Goal: Task Accomplishment & Management: Manage account settings

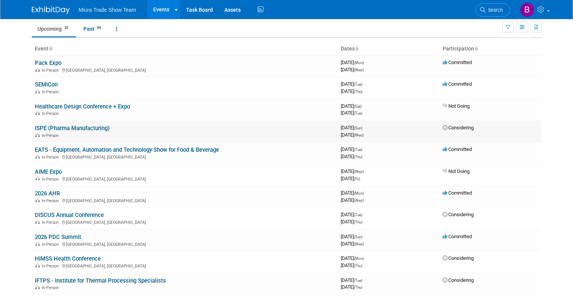
scroll to position [23, 0]
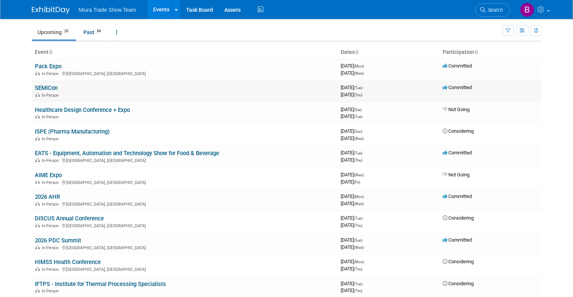
click at [48, 86] on link "SEMICon" at bounding box center [46, 88] width 23 height 7
drag, startPoint x: 97, startPoint y: 152, endPoint x: 150, endPoint y: 158, distance: 54.1
click at [97, 152] on link "EATS - Equipment, Automation and Technology Show for Food & Beverage" at bounding box center [127, 153] width 184 height 7
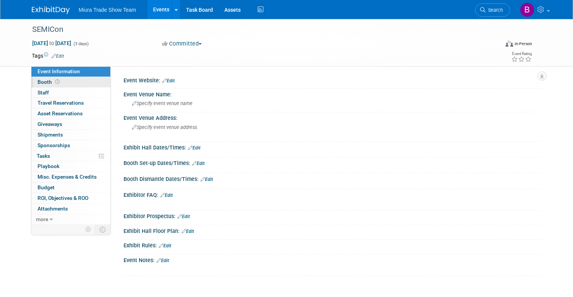
click at [47, 84] on span "Booth" at bounding box center [49, 82] width 23 height 6
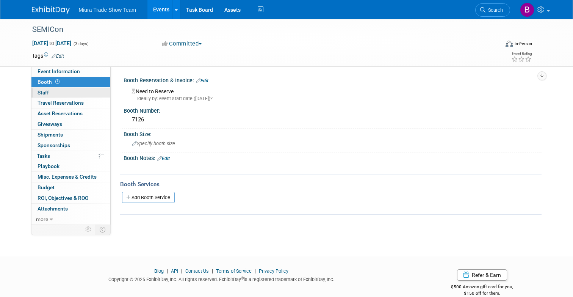
click at [48, 91] on span "Staff 0" at bounding box center [43, 92] width 11 height 6
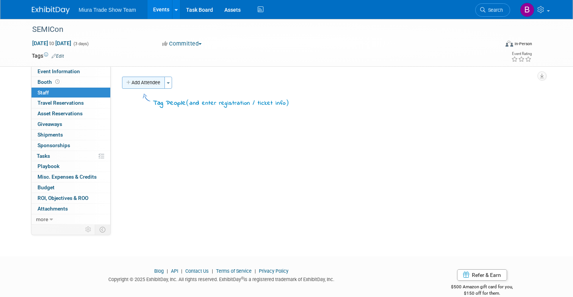
click at [156, 84] on button "Add Attendee" at bounding box center [143, 83] width 43 height 12
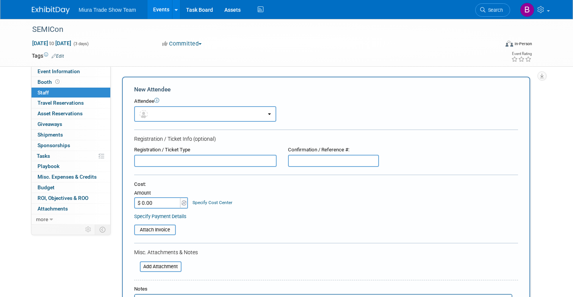
click at [186, 124] on form "New Attendee Attendee <img src="https://www.exhibitday.com/Images/Unassigned-Us…" at bounding box center [326, 224] width 384 height 278
click at [188, 113] on button "button" at bounding box center [205, 114] width 142 height 16
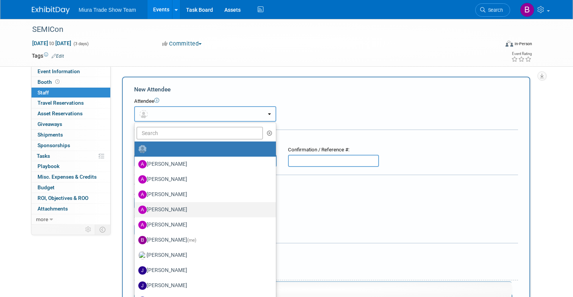
scroll to position [50, 0]
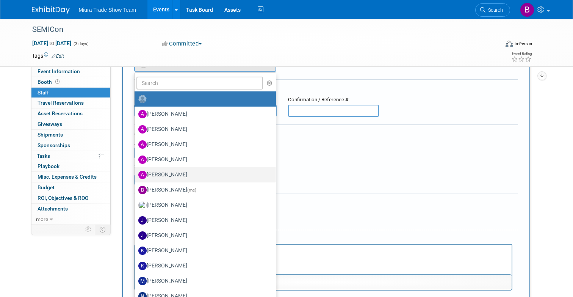
click at [175, 172] on label "[PERSON_NAME]" at bounding box center [203, 175] width 130 height 12
click at [136, 172] on input "[PERSON_NAME]" at bounding box center [133, 173] width 5 height 5
select select "84d2720f-ef6f-4602-8c32-58f7b1487131"
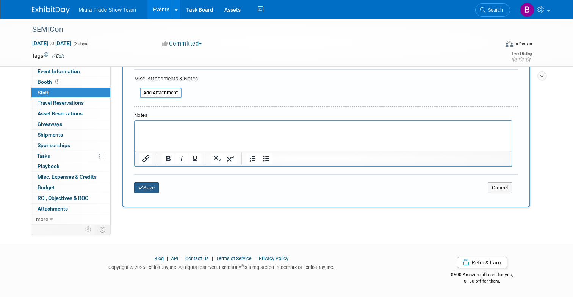
click at [155, 189] on button "Save" at bounding box center [146, 187] width 25 height 11
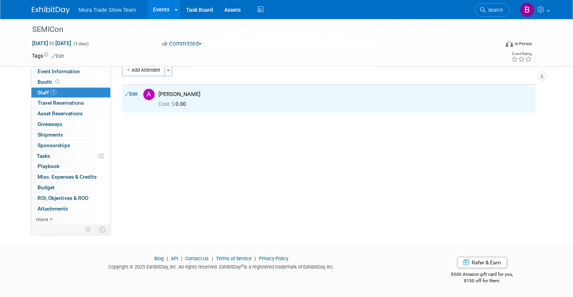
scroll to position [0, 0]
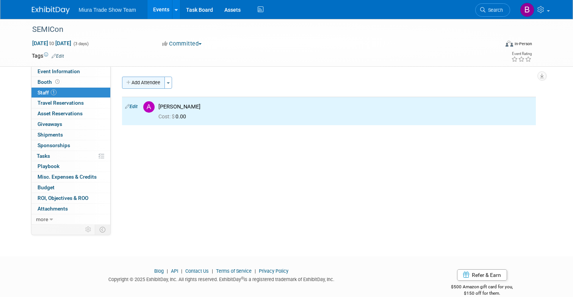
click at [155, 83] on button "Add Attendee" at bounding box center [143, 83] width 43 height 12
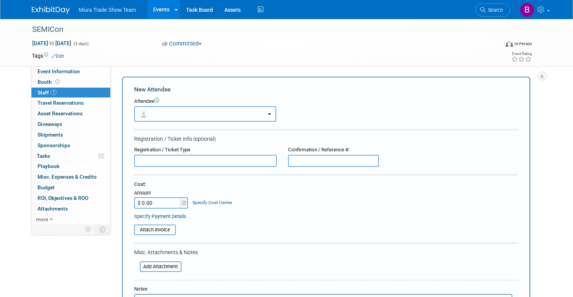
click at [172, 111] on button "button" at bounding box center [205, 114] width 142 height 16
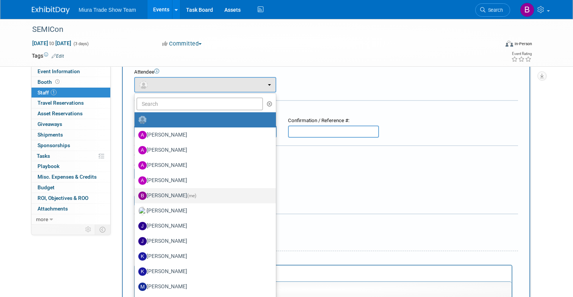
click at [187, 195] on span "(me)" at bounding box center [191, 195] width 9 height 5
click at [136, 195] on input "Brittany Jordan (me)" at bounding box center [133, 194] width 5 height 5
select select "5dbad236-552a-4186-9b95-9f9d5e5fb37d"
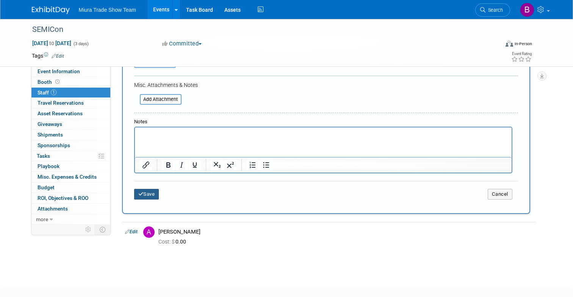
click at [150, 193] on button "Save" at bounding box center [146, 194] width 25 height 11
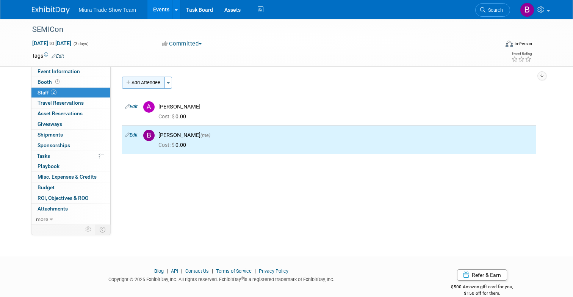
click at [136, 77] on button "Add Attendee" at bounding box center [143, 83] width 43 height 12
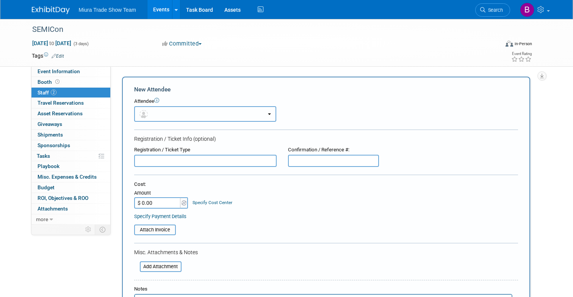
click at [166, 120] on button "button" at bounding box center [205, 114] width 142 height 16
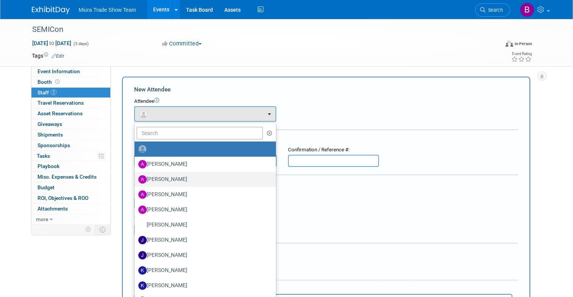
click at [171, 175] on label "alex borishkevich" at bounding box center [203, 179] width 130 height 12
click at [136, 176] on input "alex borishkevich" at bounding box center [133, 178] width 5 height 5
select select "217aea69-496d-48ba-aa35-a27e69f5853b"
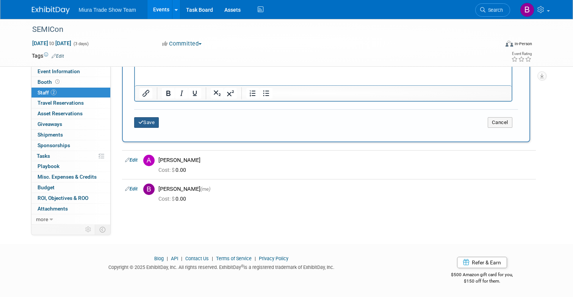
click at [147, 124] on button "Save" at bounding box center [146, 122] width 25 height 11
